Goal: Transaction & Acquisition: Purchase product/service

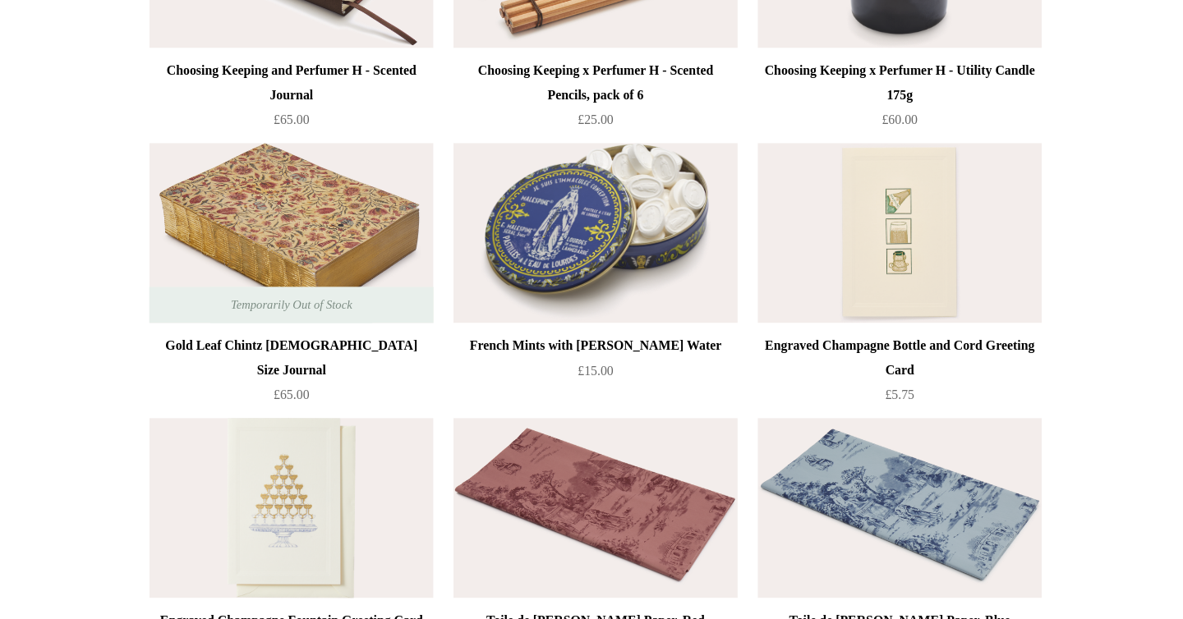
scroll to position [2035, 0]
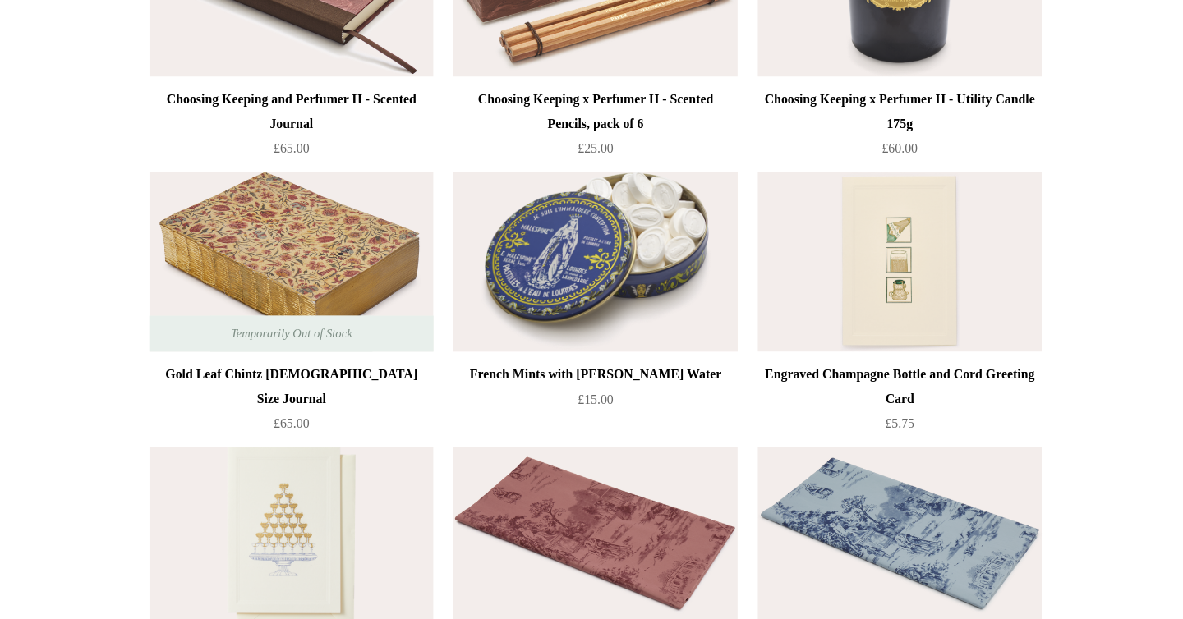
click at [615, 255] on img at bounding box center [591, 285] width 233 height 148
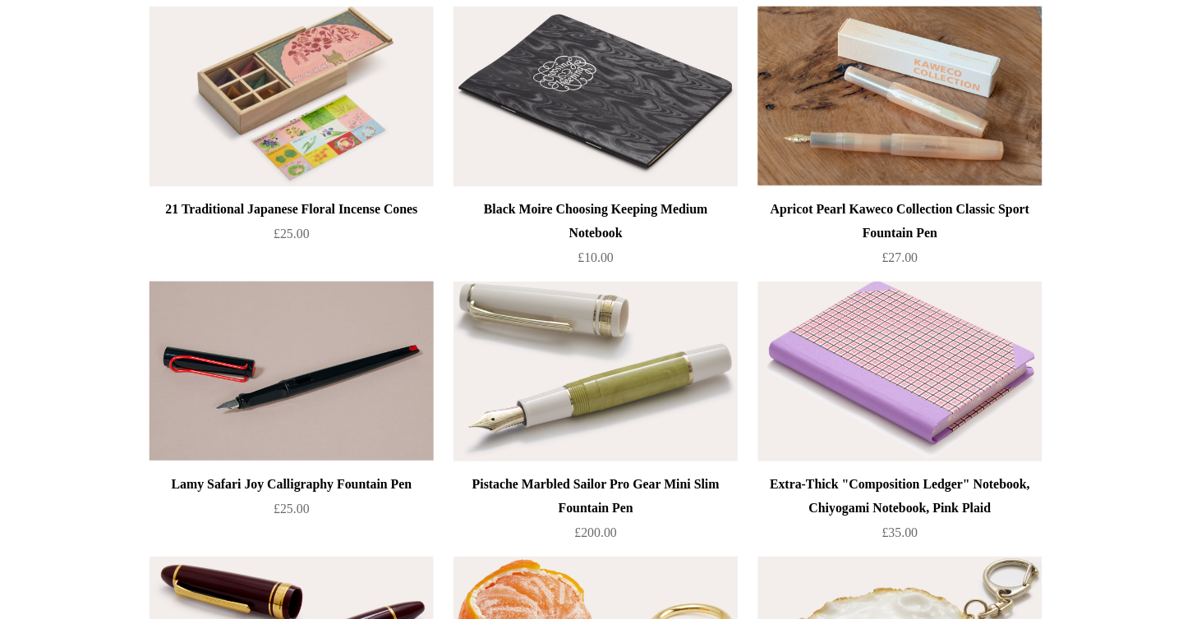
scroll to position [0, 0]
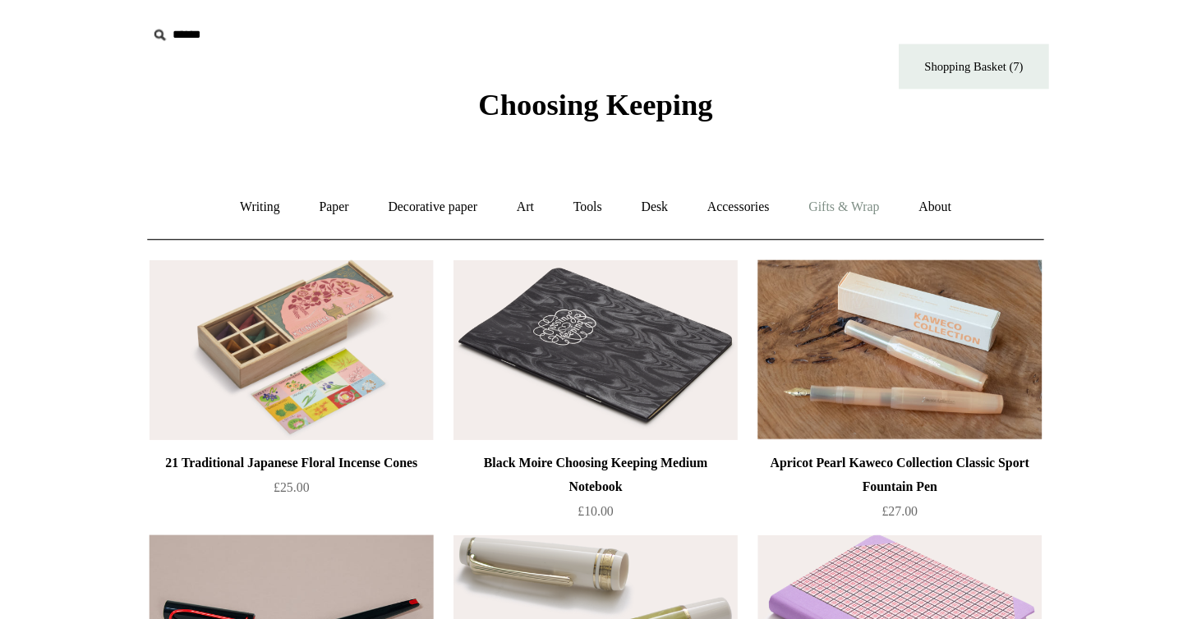
click at [805, 163] on link "Gifts & Wrap +" at bounding box center [795, 171] width 88 height 44
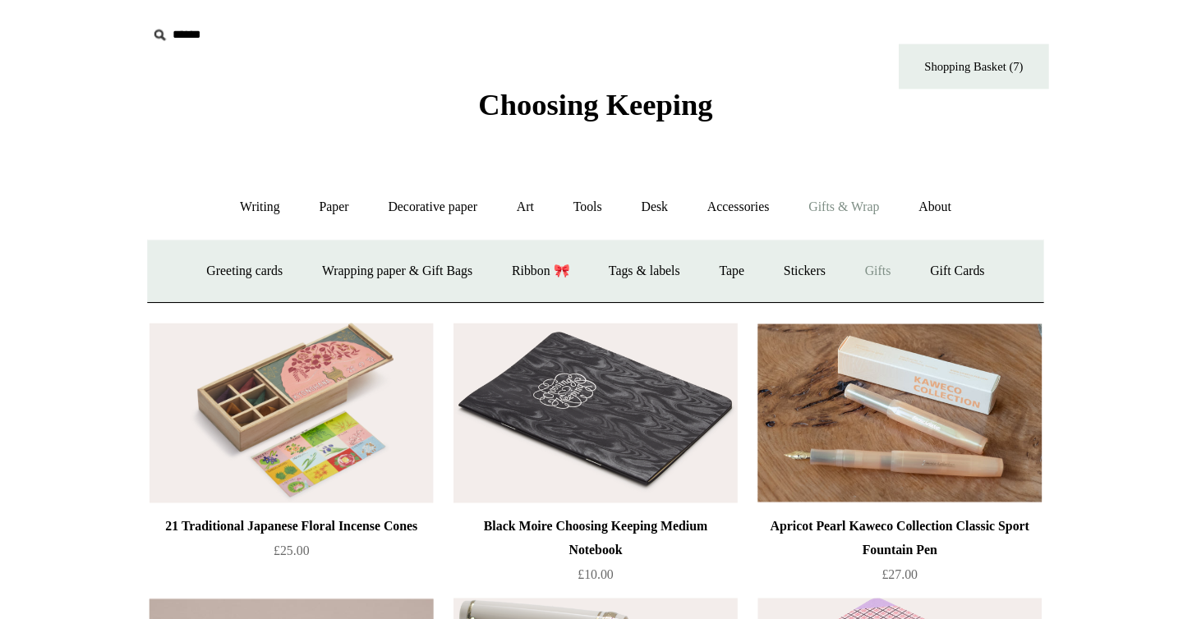
click at [835, 223] on link "Gifts +" at bounding box center [822, 223] width 51 height 44
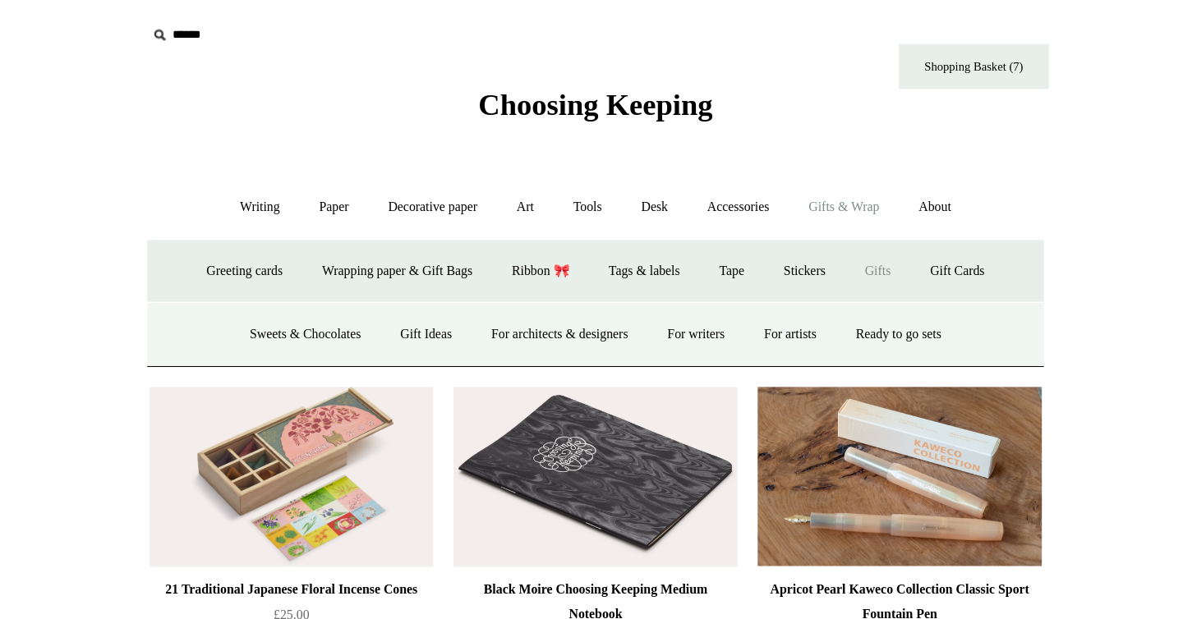
click at [835, 223] on link "Gifts -" at bounding box center [822, 223] width 51 height 44
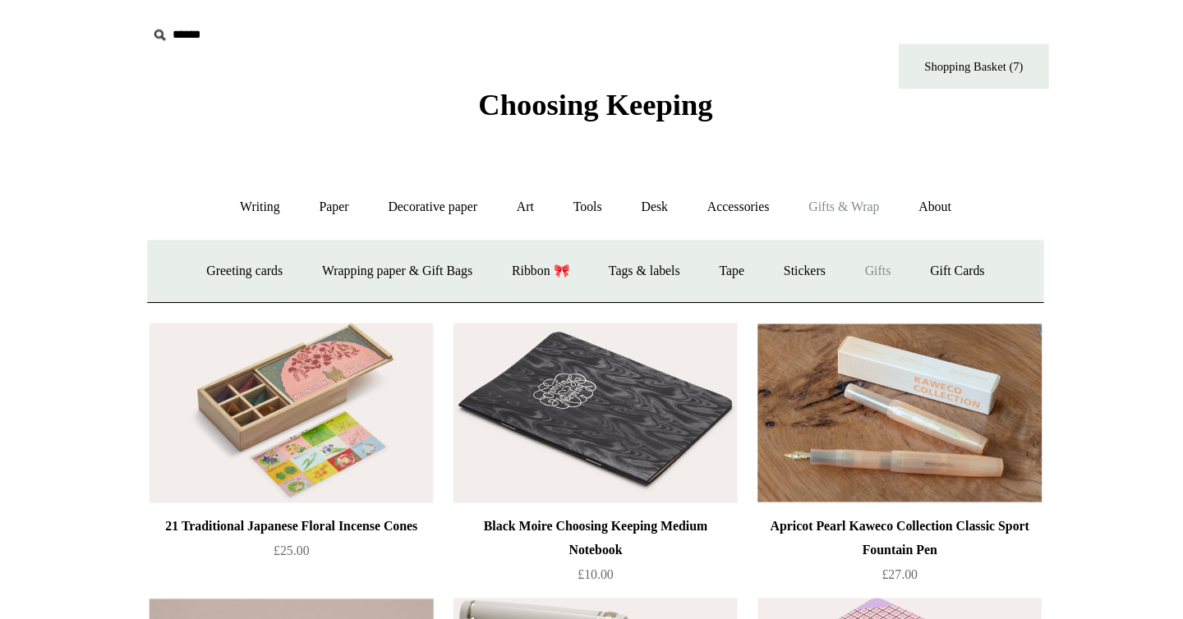
click at [835, 223] on link "Gifts +" at bounding box center [822, 223] width 51 height 44
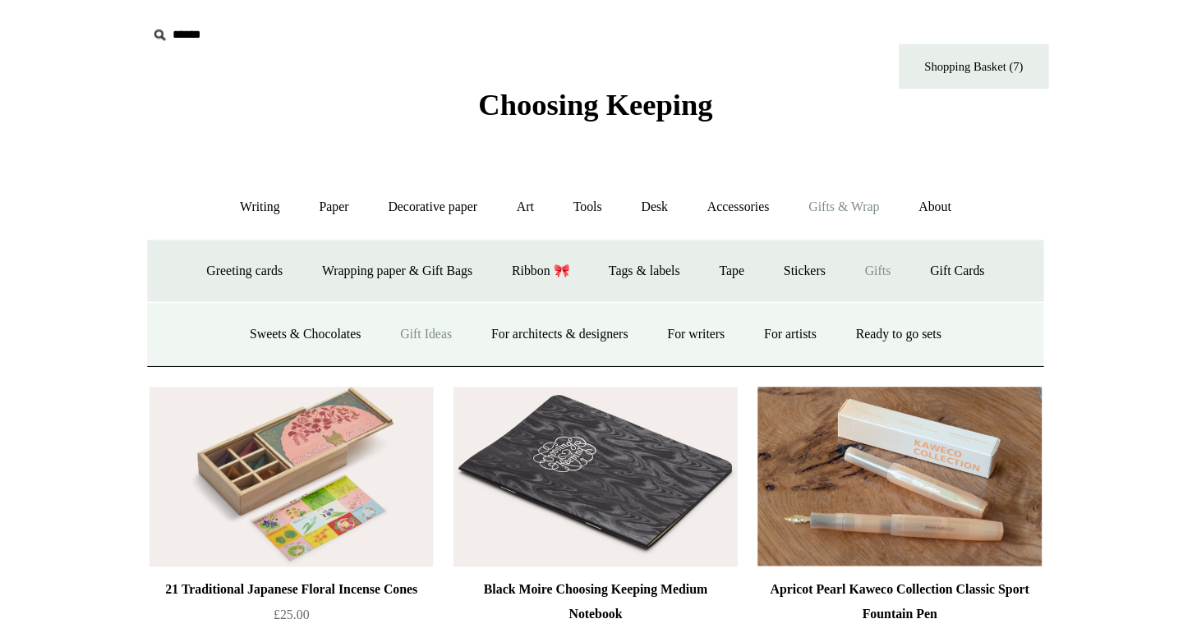
click at [430, 277] on link "Gift Ideas" at bounding box center [452, 275] width 72 height 44
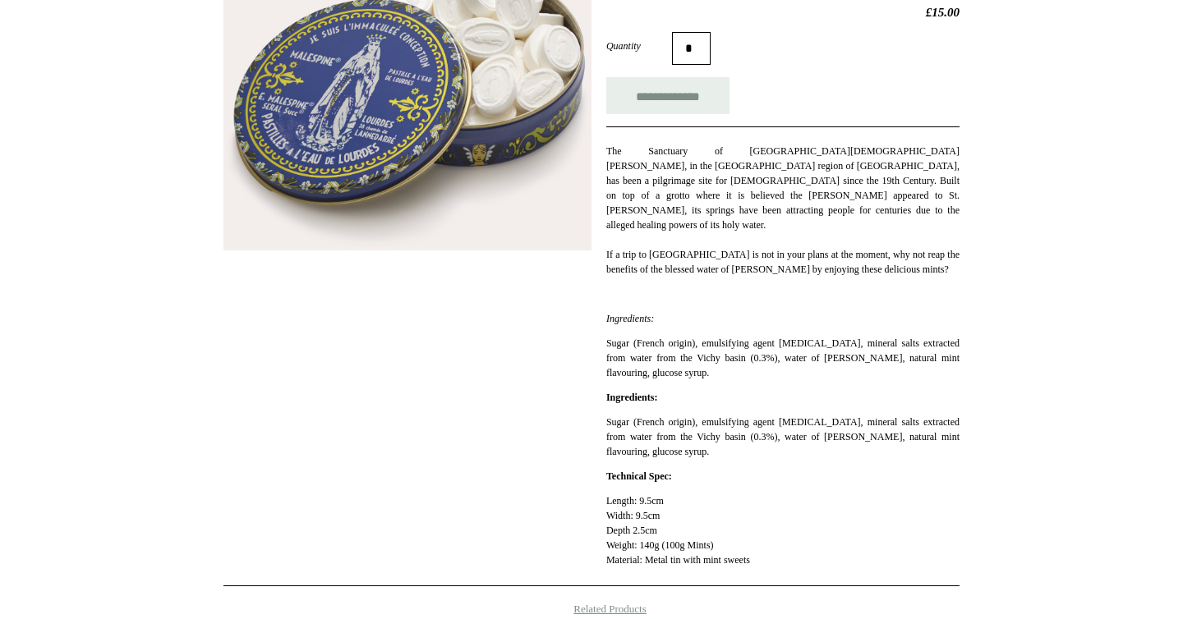
scroll to position [283, 0]
click at [685, 95] on input "**********" at bounding box center [667, 96] width 123 height 37
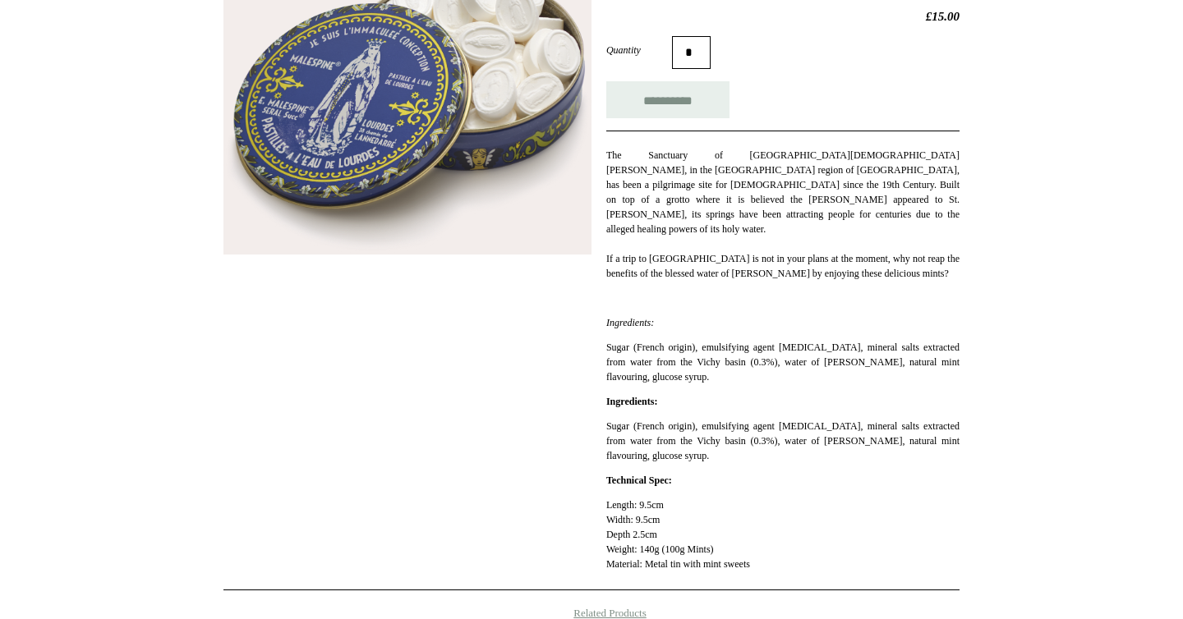
scroll to position [0, 0]
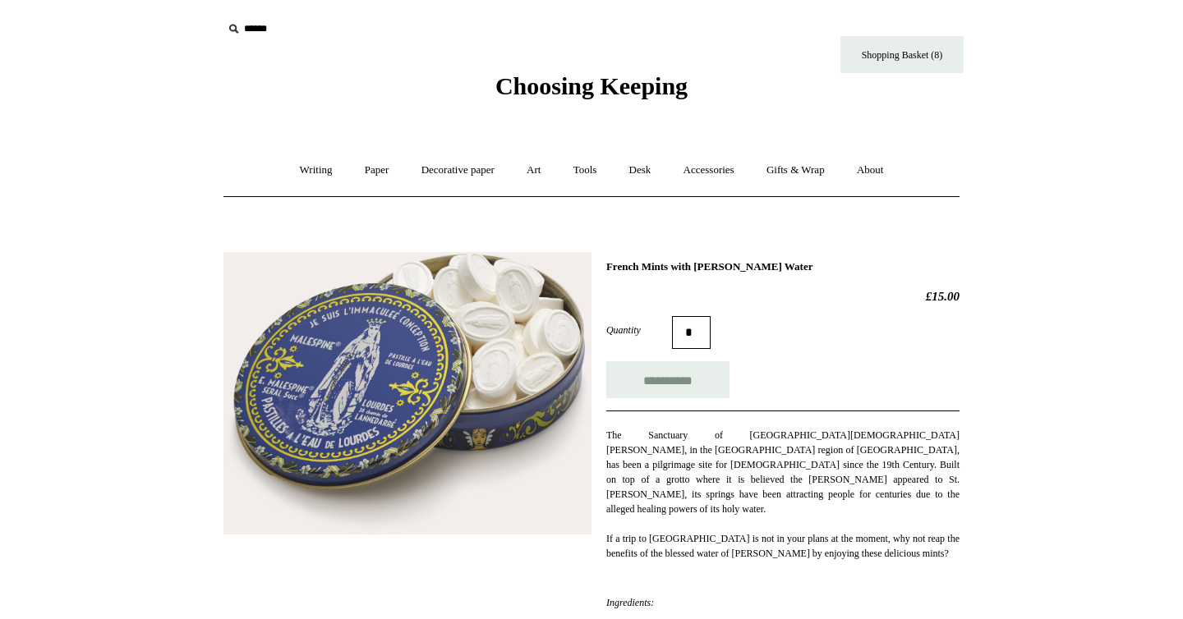
type input "**********"
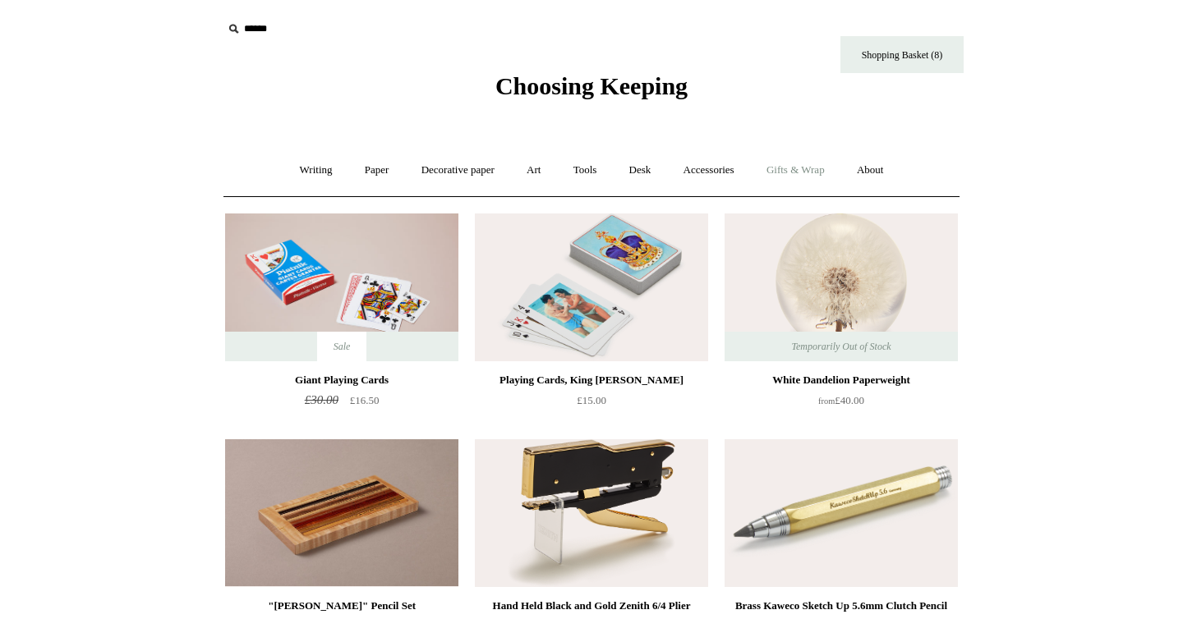
click at [800, 164] on link "Gifts & Wrap +" at bounding box center [795, 171] width 88 height 44
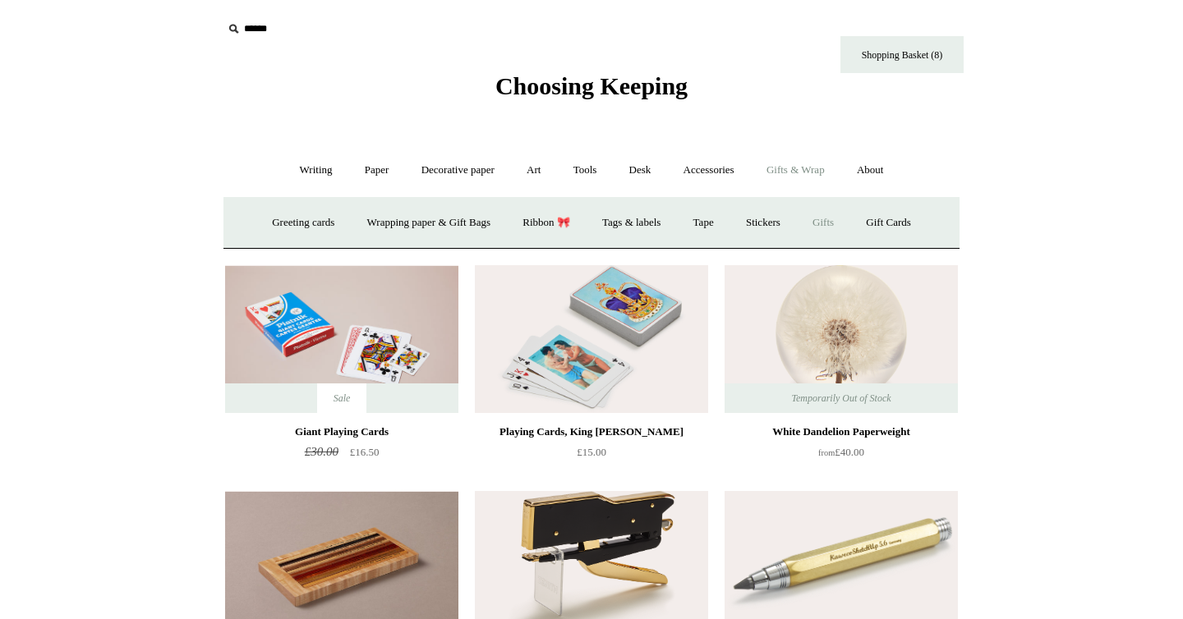
click at [825, 230] on link "Gifts +" at bounding box center [822, 223] width 51 height 44
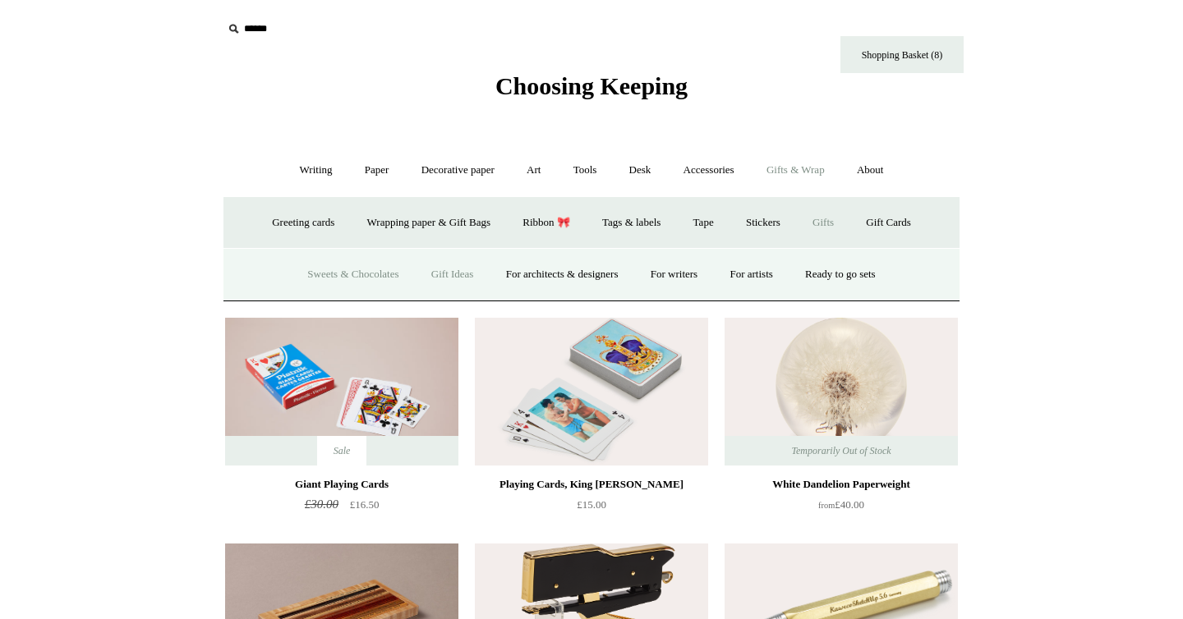
click at [338, 270] on link "Sweets & Chocolates" at bounding box center [352, 275] width 121 height 44
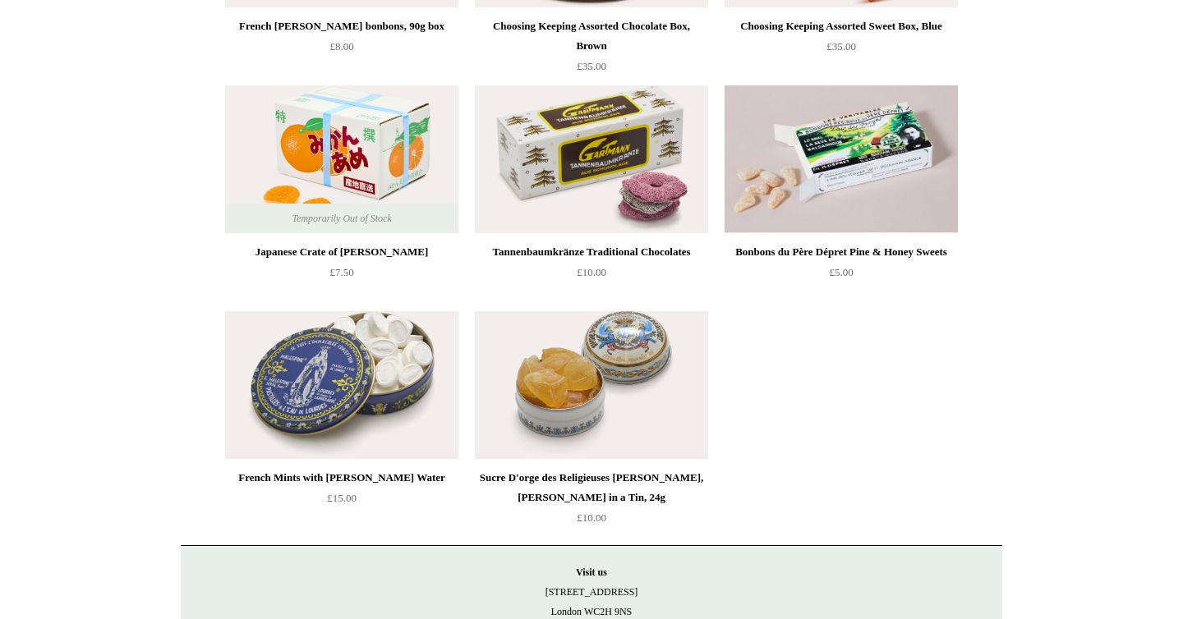
scroll to position [379, 0]
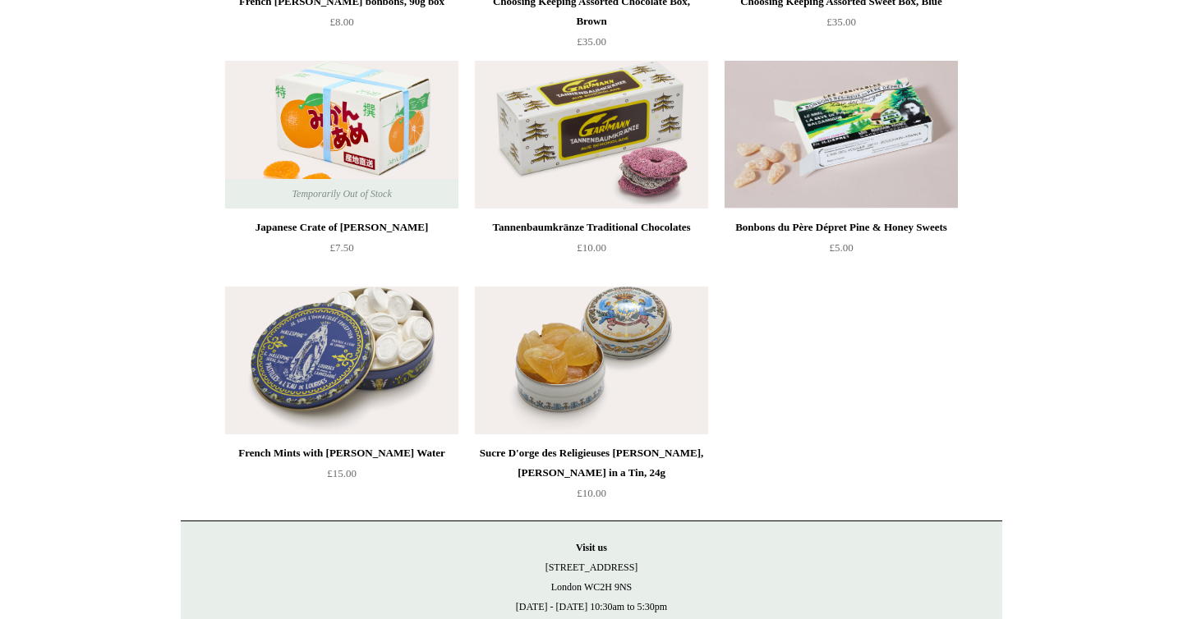
click at [651, 366] on img at bounding box center [591, 361] width 233 height 148
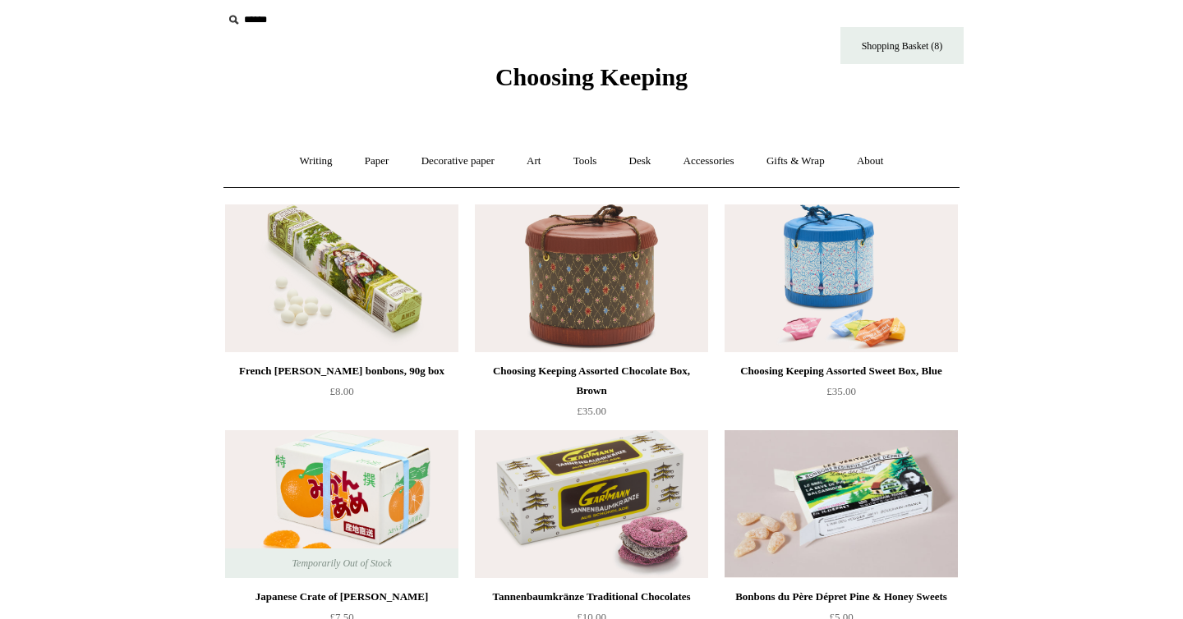
scroll to position [0, 0]
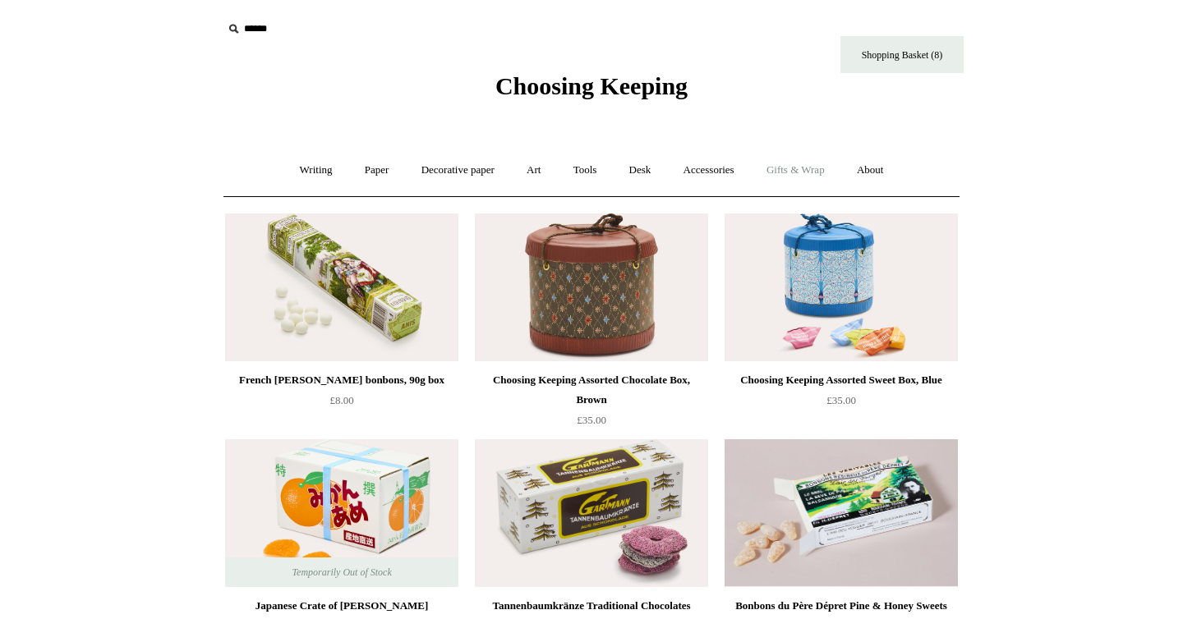
click at [806, 174] on link "Gifts & Wrap +" at bounding box center [795, 171] width 88 height 44
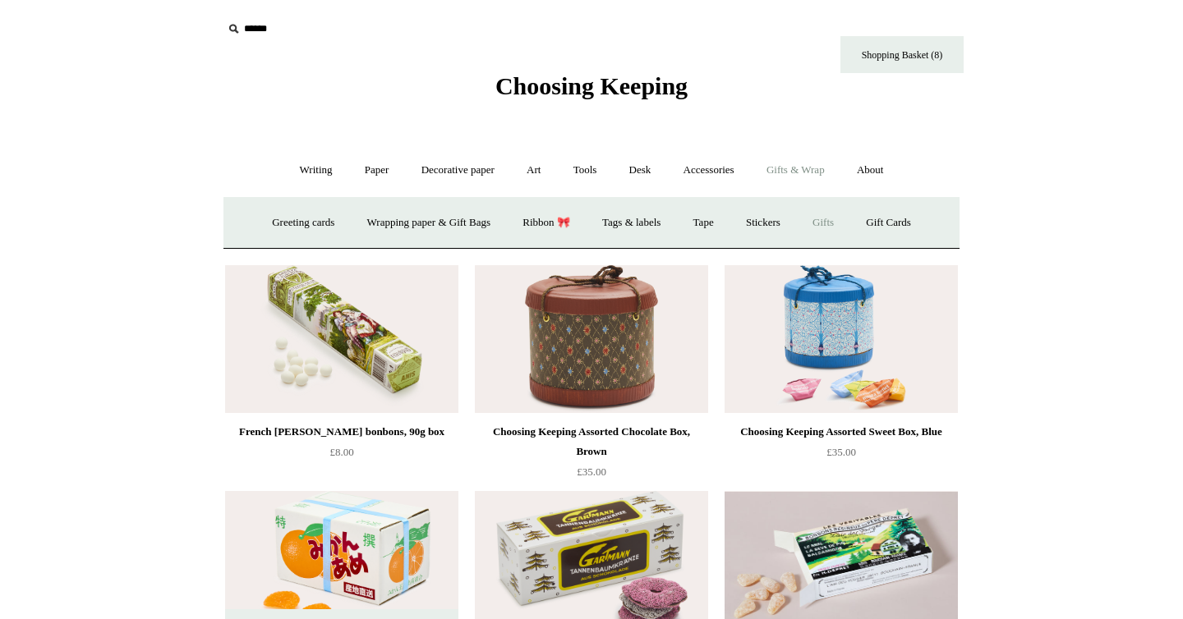
click at [848, 217] on link "Gifts +" at bounding box center [822, 223] width 51 height 44
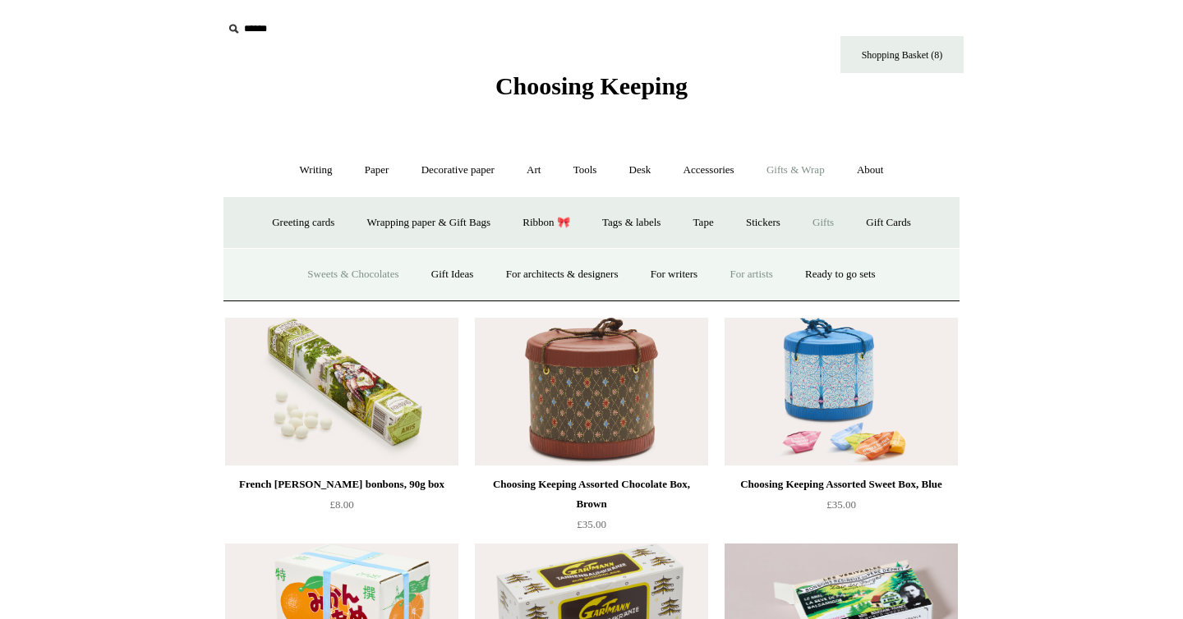
click at [763, 272] on link "For artists" at bounding box center [751, 275] width 72 height 44
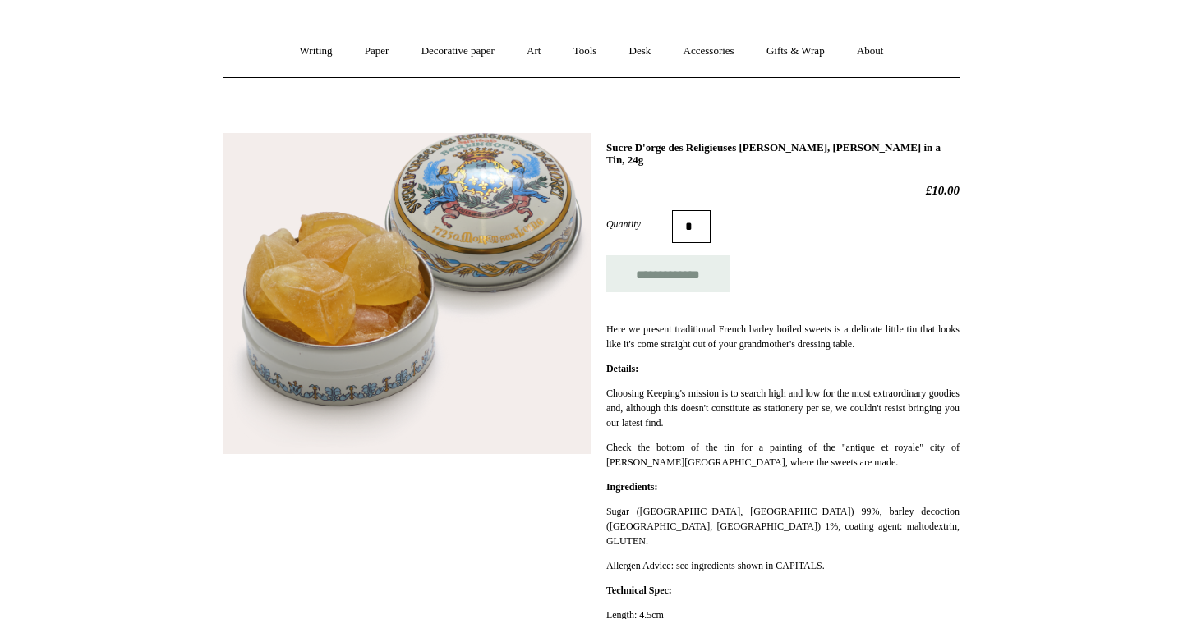
scroll to position [140, 0]
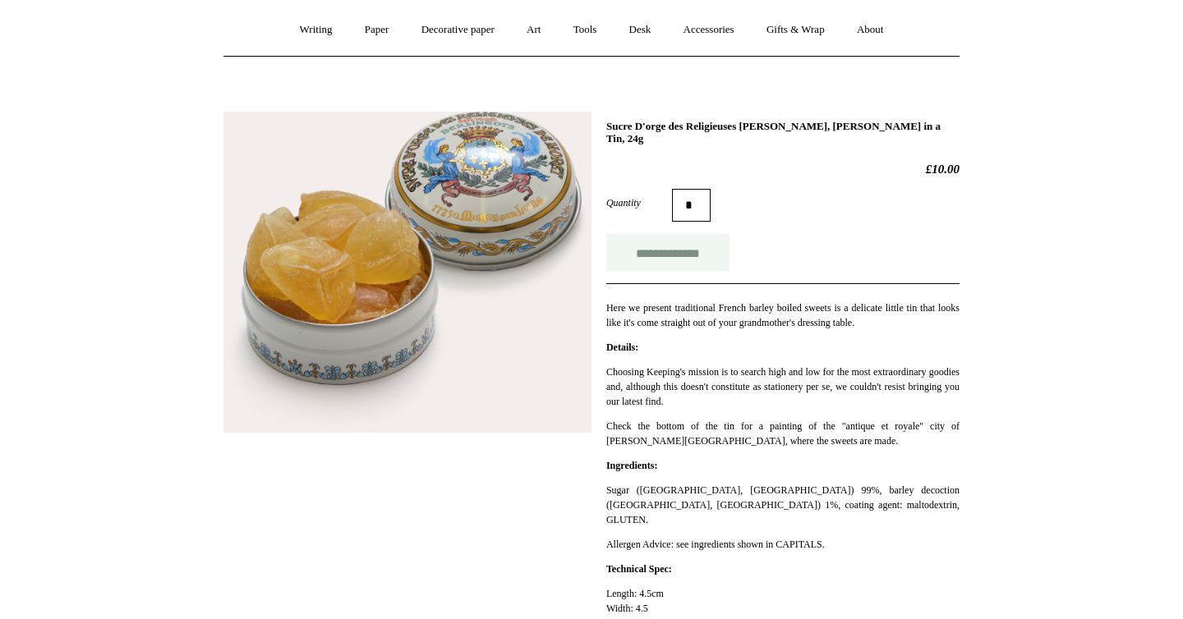
click at [682, 239] on input "**********" at bounding box center [667, 252] width 123 height 37
click at [80, 169] on html "Menu Choosing Keeping * Shipping Information Shopping Basket (9) * ⤺ + +" at bounding box center [591, 543] width 1183 height 1367
type input "**********"
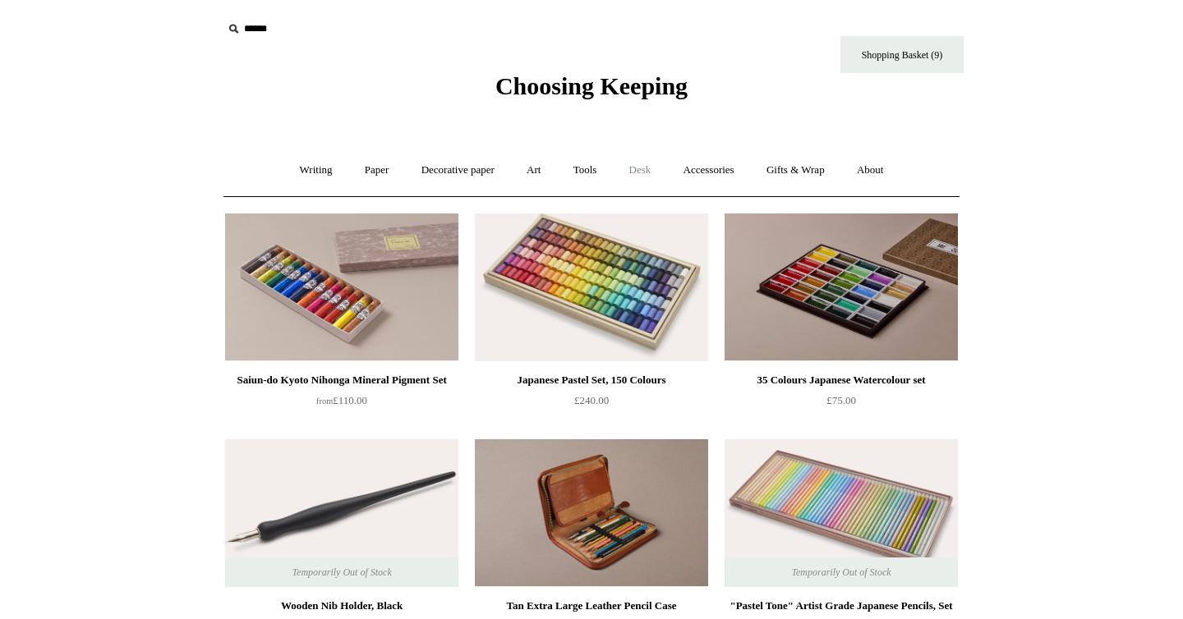
click at [628, 168] on link "Desk +" at bounding box center [640, 171] width 52 height 44
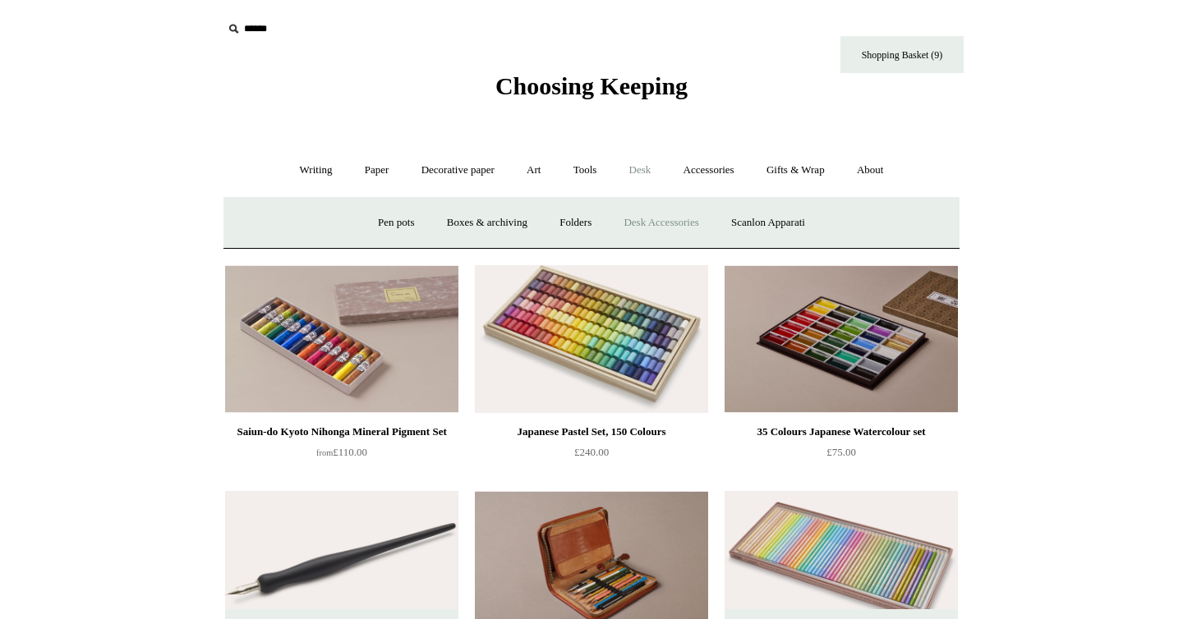
click at [662, 220] on link "Desk Accessories" at bounding box center [661, 223] width 104 height 44
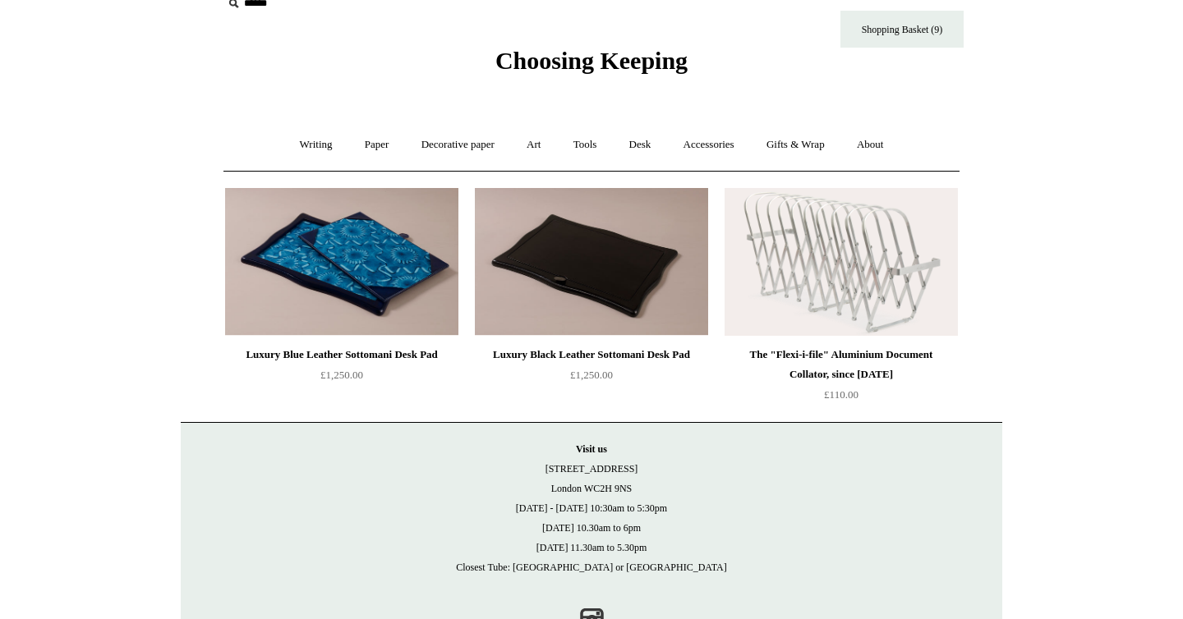
scroll to position [27, 0]
